Goal: Task Accomplishment & Management: Manage account settings

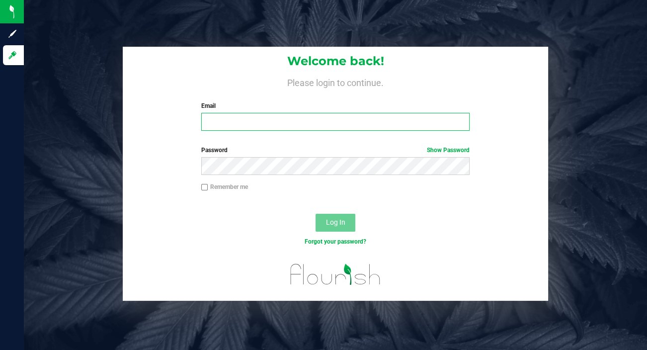
click at [250, 123] on input "Email" at bounding box center [335, 122] width 269 height 18
type input "[EMAIL_ADDRESS][DOMAIN_NAME]"
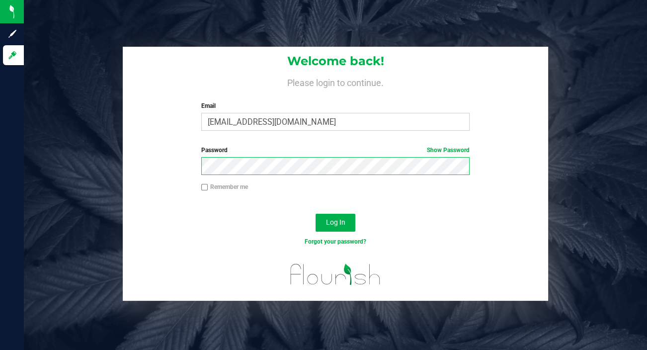
click at [316, 214] on button "Log In" at bounding box center [336, 223] width 40 height 18
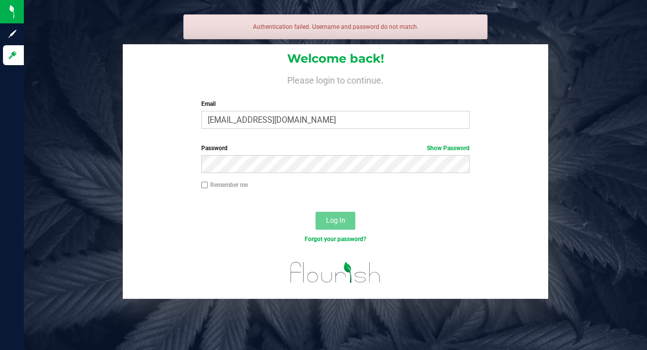
drag, startPoint x: 237, startPoint y: 141, endPoint x: 238, endPoint y: 146, distance: 5.2
click at [237, 141] on form "Welcome back! Please login to continue. Email [EMAIL_ADDRESS][DOMAIN_NAME] Requ…" at bounding box center [335, 171] width 411 height 255
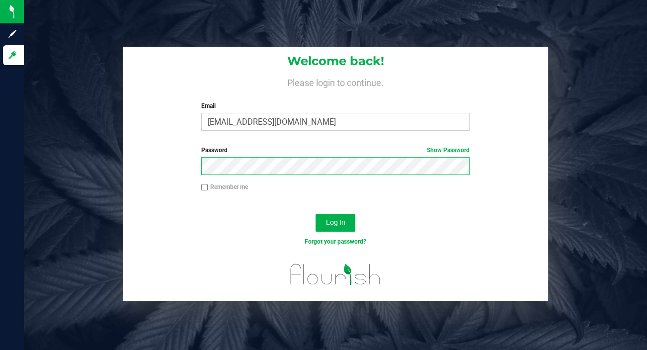
click at [316, 214] on button "Log In" at bounding box center [336, 223] width 40 height 18
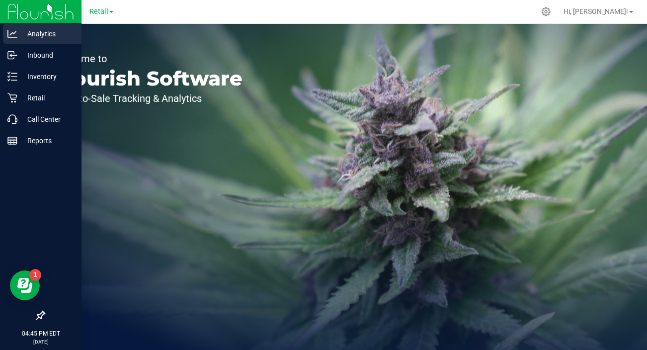
click at [19, 33] on p "Analytics" at bounding box center [47, 34] width 60 height 12
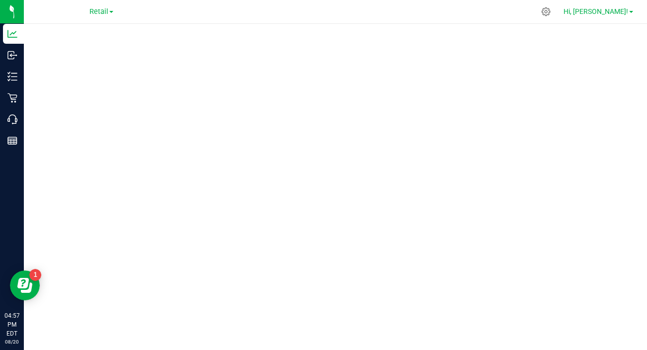
click at [620, 14] on span "Hi, [PERSON_NAME]!" at bounding box center [596, 11] width 65 height 8
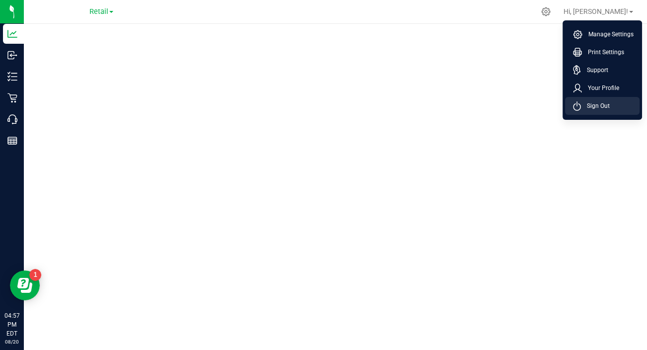
click at [599, 108] on span "Sign Out" at bounding box center [595, 106] width 29 height 10
